Goal: Information Seeking & Learning: Learn about a topic

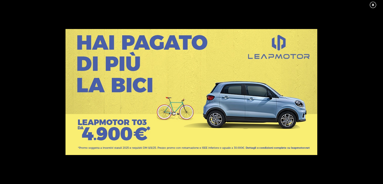
scroll to position [262, 0]
click at [373, 3] on link at bounding box center [375, 5] width 13 height 8
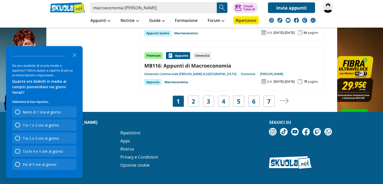
scroll to position [986, 0]
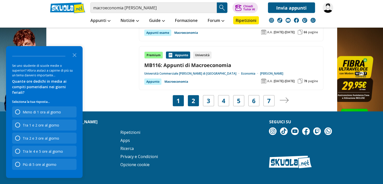
click at [194, 97] on link "2" at bounding box center [194, 100] width 4 height 7
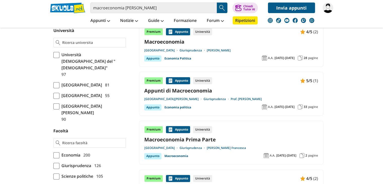
scroll to position [206, 0]
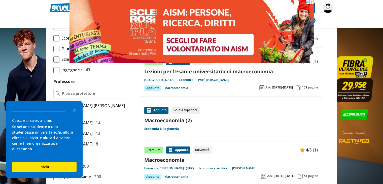
scroll to position [306, 0]
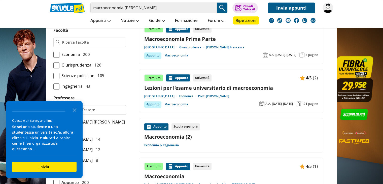
click at [200, 87] on link "Lezioni per l'esame universitario di macroeconomia" at bounding box center [231, 87] width 174 height 7
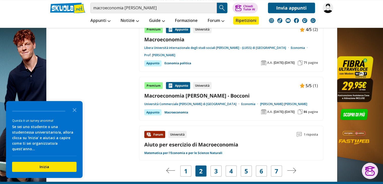
scroll to position [893, 0]
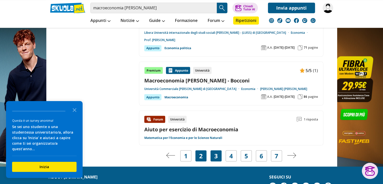
click at [213, 150] on div "3" at bounding box center [216, 155] width 11 height 11
